Goal: Information Seeking & Learning: Find specific fact

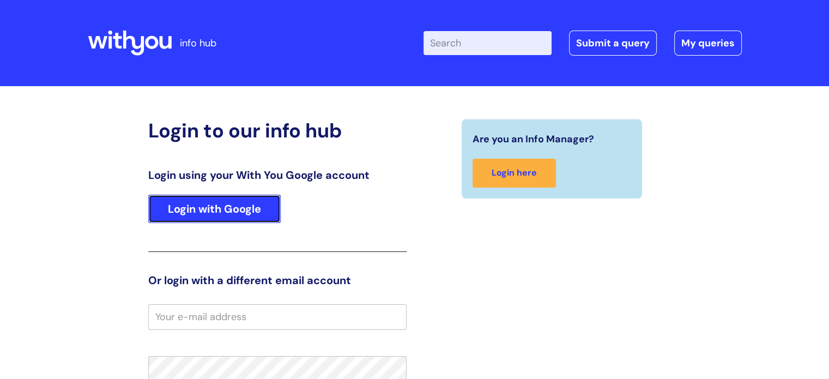
click at [229, 212] on link "Login with Google" at bounding box center [214, 209] width 132 height 28
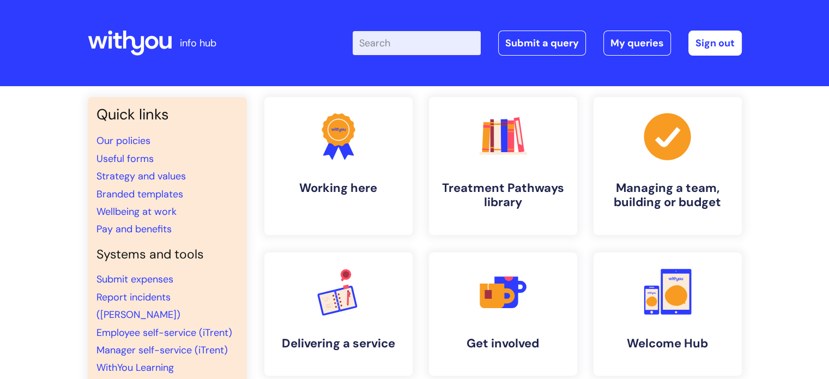
click at [433, 51] on input "Enter your search term here..." at bounding box center [417, 43] width 128 height 24
type input "pay"
click button "Search" at bounding box center [0, 0] width 0 height 0
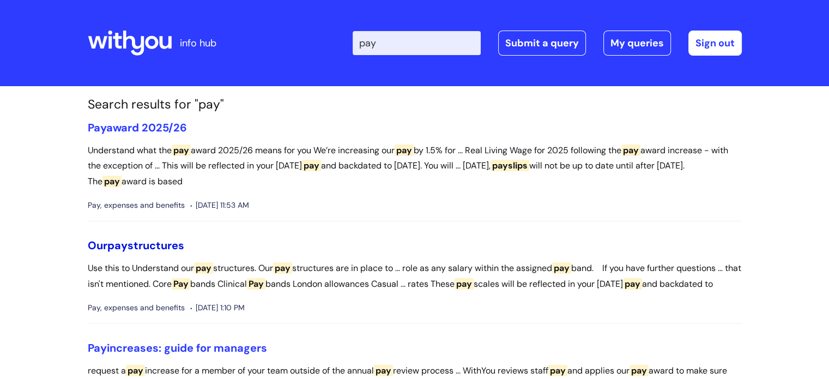
click at [114, 246] on span "pay" at bounding box center [117, 245] width 20 height 14
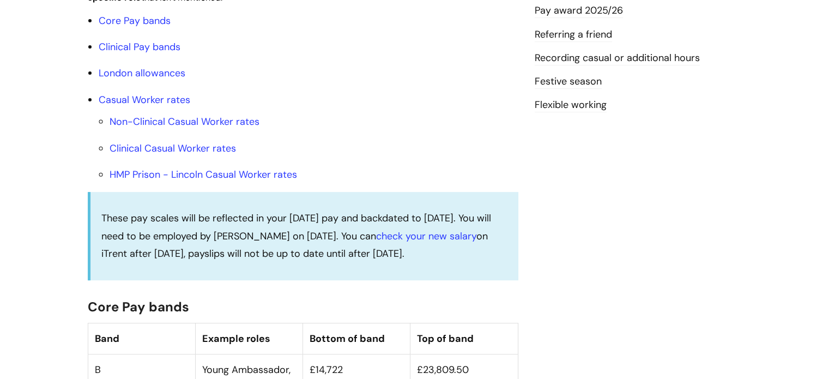
scroll to position [381, 0]
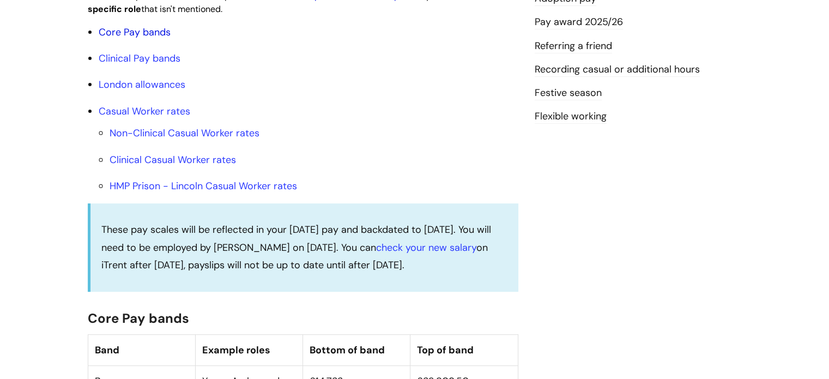
click at [154, 39] on link "Core Pay bands" at bounding box center [135, 32] width 72 height 13
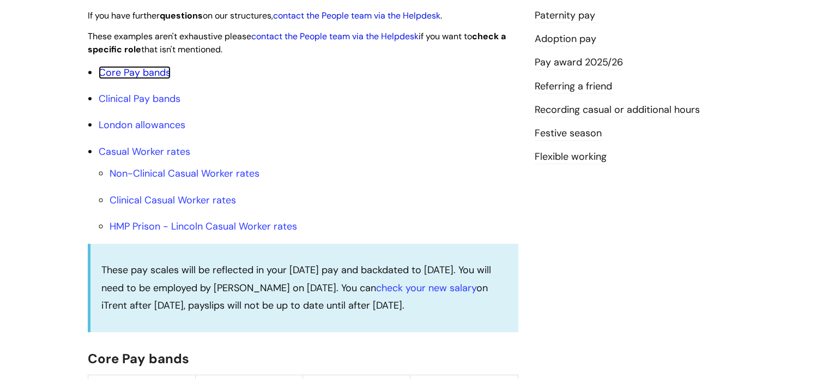
scroll to position [218, 0]
